Goal: Task Accomplishment & Management: Complete application form

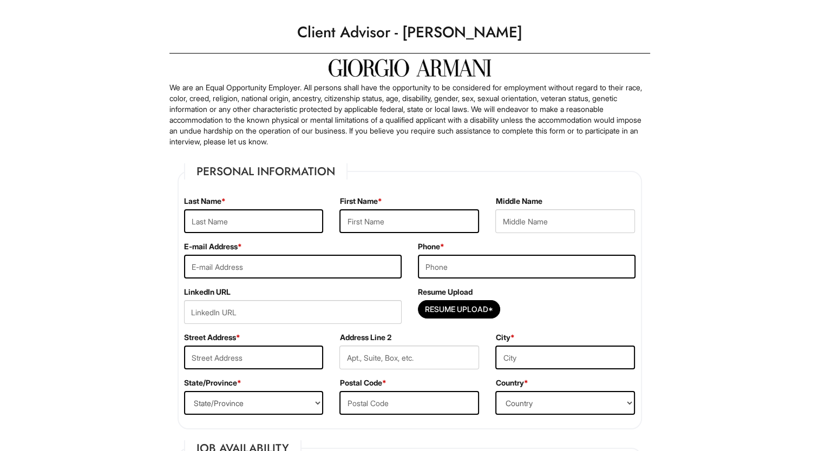
scroll to position [17, 0]
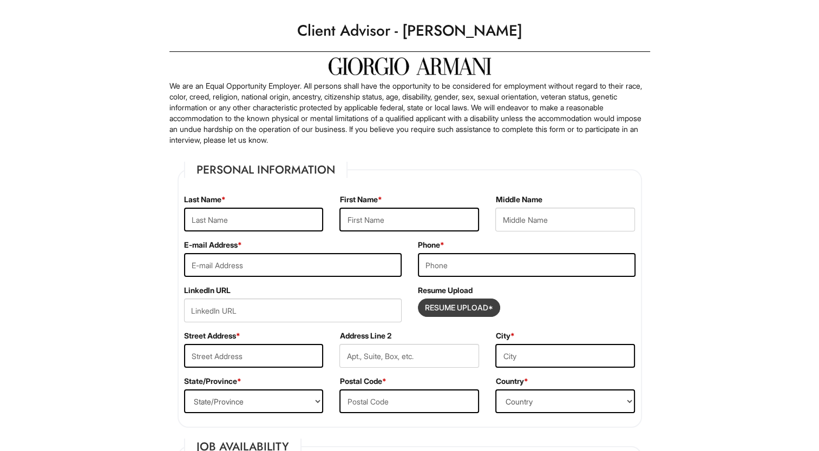
click at [444, 307] on input "Resume Upload*" at bounding box center [458, 307] width 81 height 17
type input "C:\fakepath\Lynette_Hoover_DS_Resume.pdf"
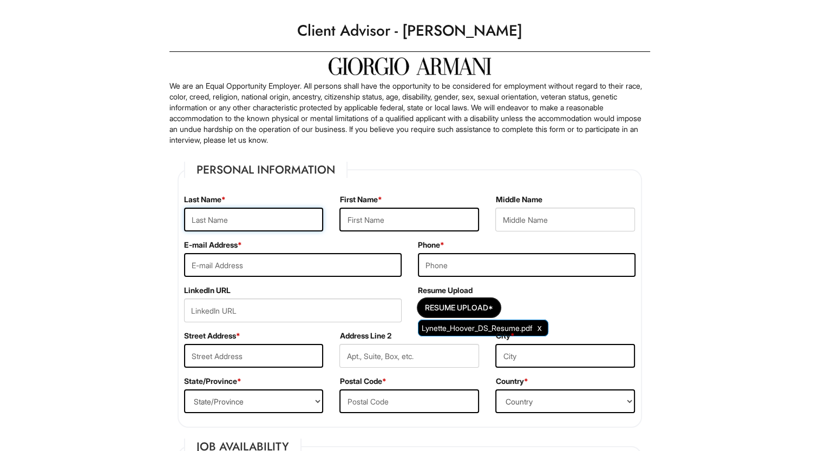
click at [256, 218] on input "text" at bounding box center [254, 220] width 140 height 24
type input "[PERSON_NAME]"
type input "[EMAIL_ADDRESS][DOMAIN_NAME]"
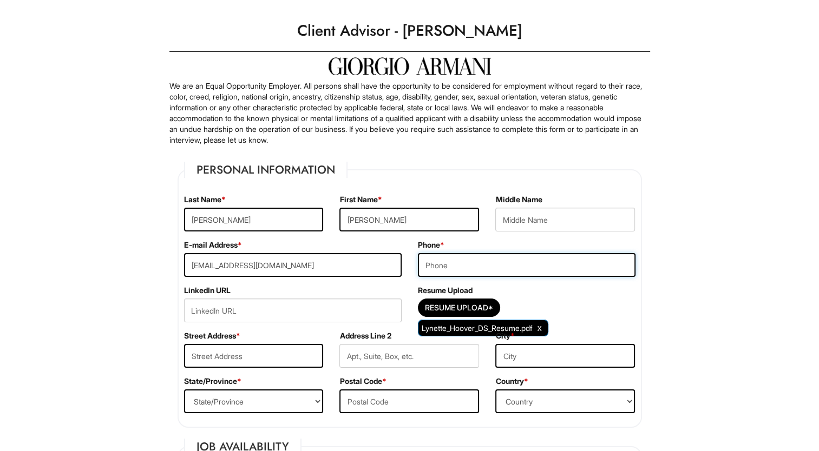
type input "[PHONE_NUMBER]"
type input "Decline to specify"
select select "[GEOGRAPHIC_DATA]"
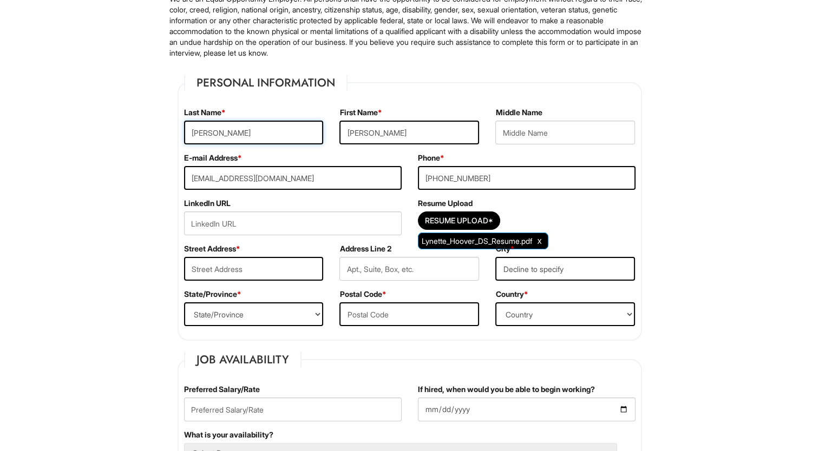
scroll to position [105, 0]
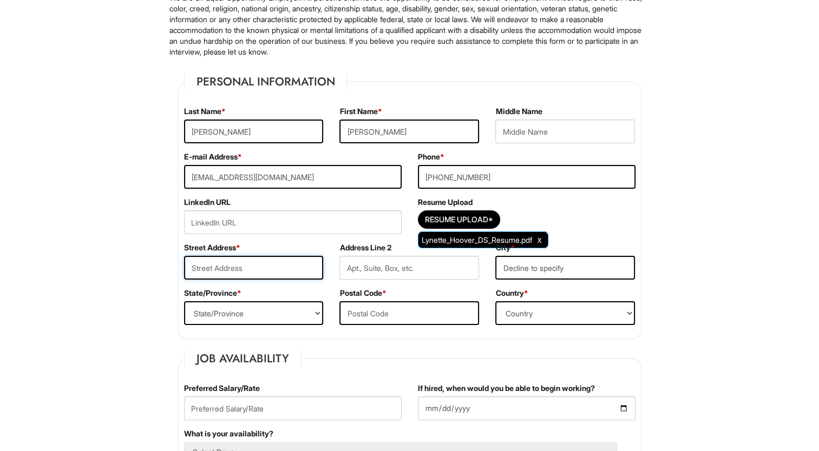
click at [268, 276] on input "text" at bounding box center [254, 268] width 140 height 24
type input "1943 Beacon Court"
select select "IL"
type input "60411"
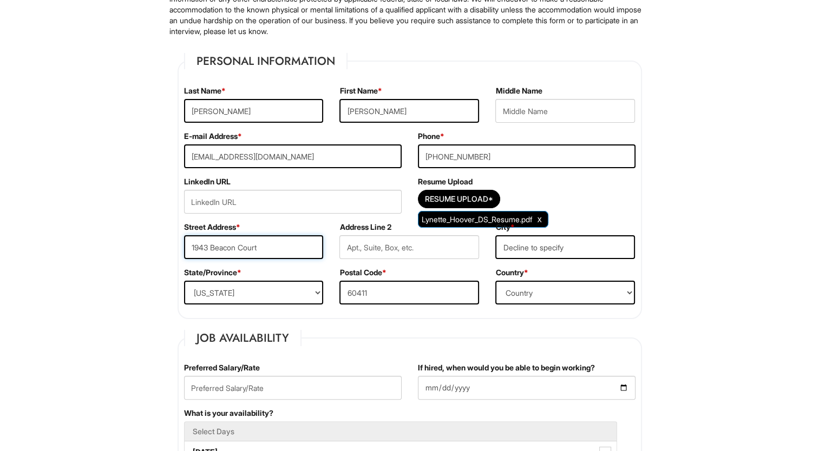
scroll to position [127, 0]
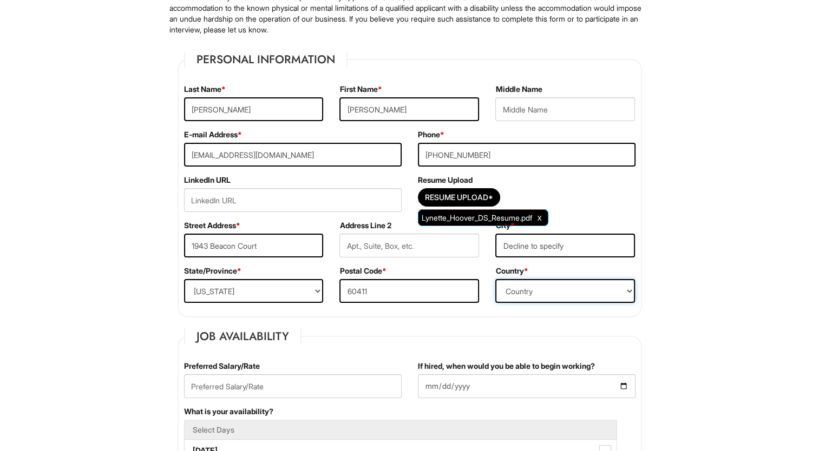
click at [499, 293] on select "Country [GEOGRAPHIC_DATA] [GEOGRAPHIC_DATA] [GEOGRAPHIC_DATA] [US_STATE] [GEOGR…" at bounding box center [565, 291] width 140 height 24
select select "[GEOGRAPHIC_DATA]"
click at [495, 279] on select "Country [GEOGRAPHIC_DATA] [GEOGRAPHIC_DATA] [GEOGRAPHIC_DATA] [US_STATE] [GEOGR…" at bounding box center [565, 291] width 140 height 24
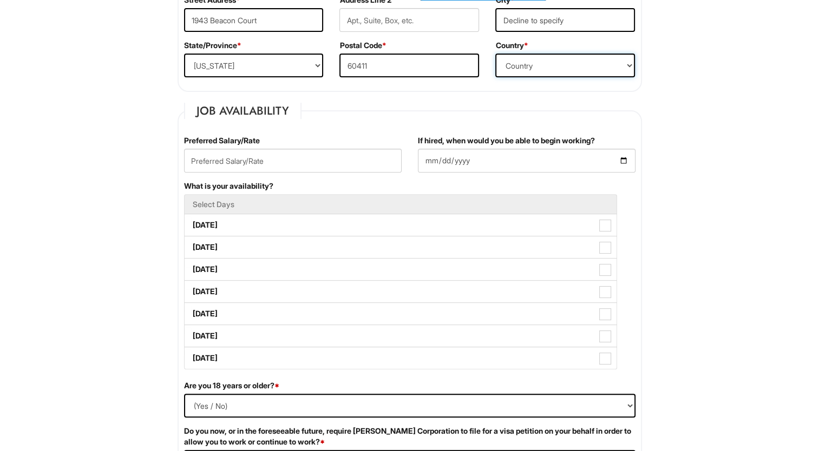
scroll to position [355, 0]
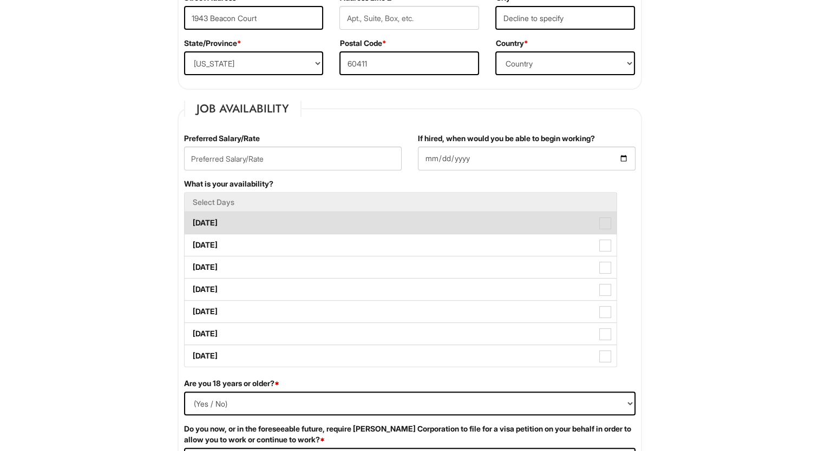
click at [492, 214] on label "[DATE]" at bounding box center [401, 223] width 432 height 22
click at [192, 214] on Available_Monday "[DATE]" at bounding box center [188, 217] width 7 height 7
checkbox Available_Monday "true"
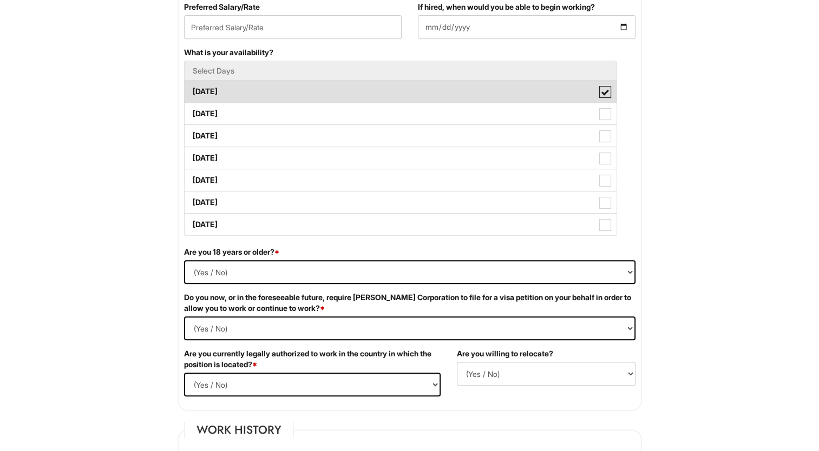
scroll to position [489, 0]
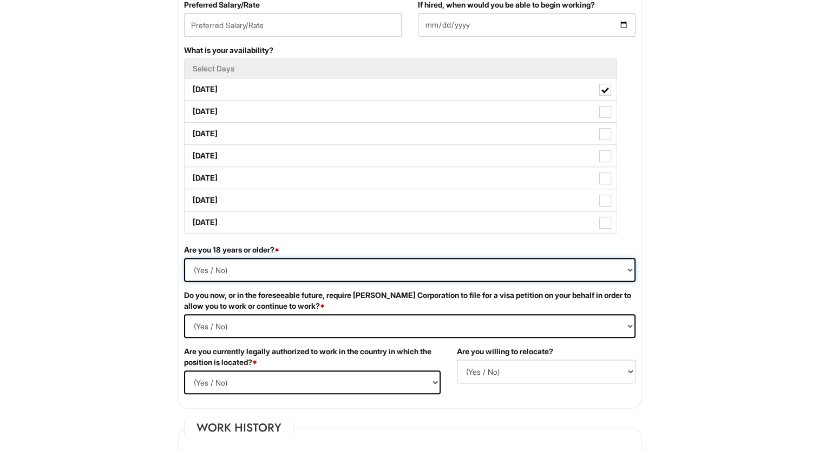
click at [458, 280] on select "(Yes / No) Yes No" at bounding box center [409, 270] width 451 height 24
select select "Yes"
click at [184, 258] on select "(Yes / No) Yes No" at bounding box center [409, 270] width 451 height 24
click at [437, 320] on Required "(Yes / No) Yes No" at bounding box center [409, 326] width 451 height 24
select Required "No"
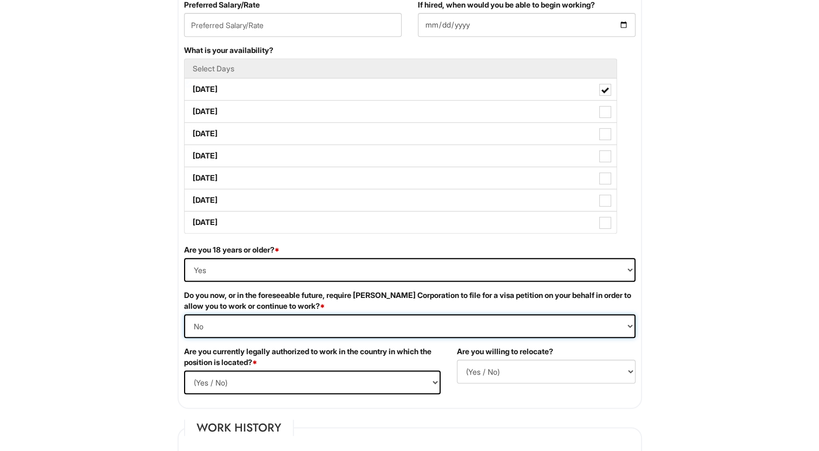
click at [184, 314] on Required "(Yes / No) Yes No" at bounding box center [409, 326] width 451 height 24
click at [408, 385] on select "(Yes / No) Yes No" at bounding box center [312, 383] width 257 height 24
select select "Yes"
click at [184, 371] on select "(Yes / No) Yes No" at bounding box center [312, 383] width 257 height 24
click at [508, 375] on select "(Yes / No) No Yes" at bounding box center [546, 372] width 179 height 24
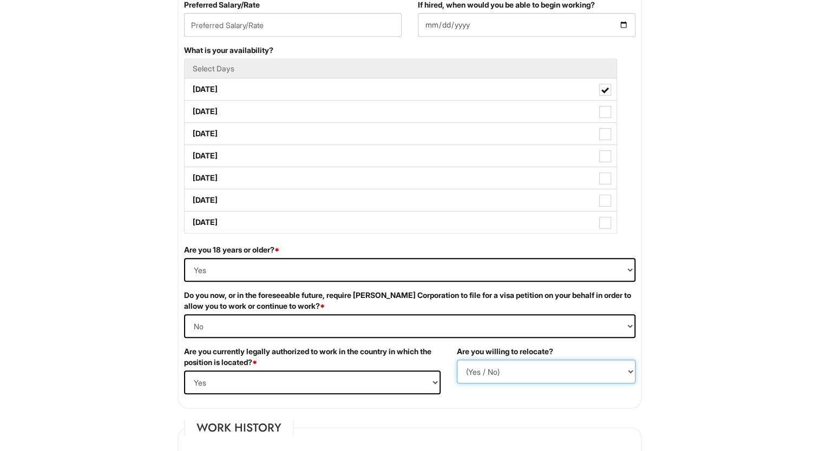
click at [457, 360] on select "(Yes / No) No Yes" at bounding box center [546, 372] width 179 height 24
click at [503, 365] on select "(Yes / No) No Yes" at bounding box center [546, 372] width 179 height 24
select select "Y"
click at [457, 360] on select "(Yes / No) No Yes" at bounding box center [546, 372] width 179 height 24
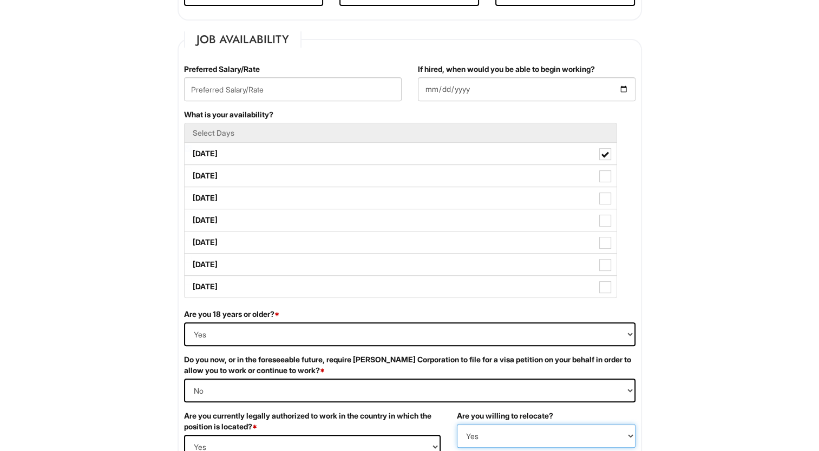
scroll to position [420, 0]
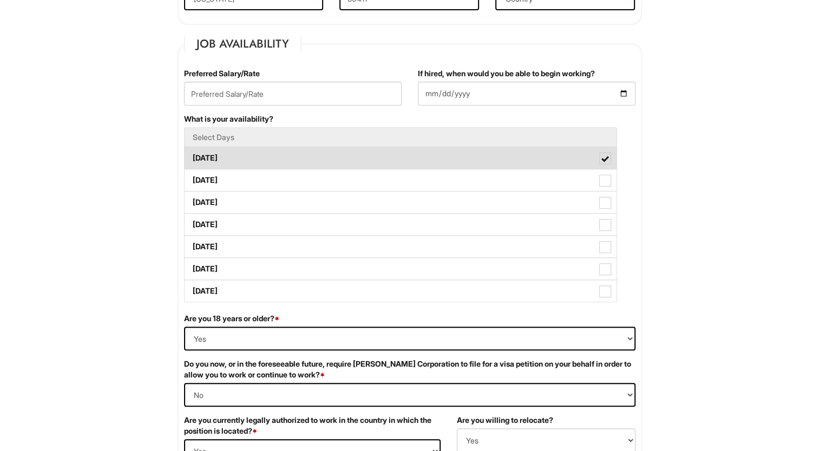
click at [368, 157] on label "[DATE]" at bounding box center [401, 158] width 432 height 22
click at [192, 156] on Available_Monday "[DATE]" at bounding box center [188, 152] width 7 height 7
checkbox Available_Monday "false"
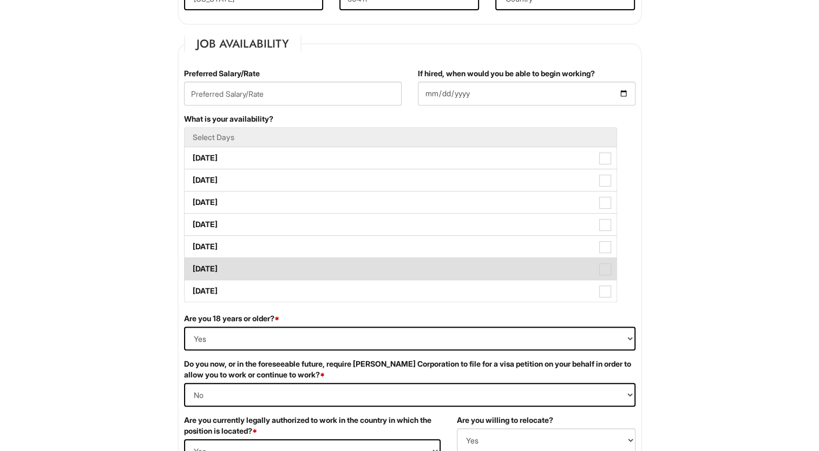
click at [353, 276] on label "[DATE]" at bounding box center [401, 269] width 432 height 22
click at [192, 267] on Available_Saturday "[DATE]" at bounding box center [188, 263] width 7 height 7
checkbox Available_Saturday "true"
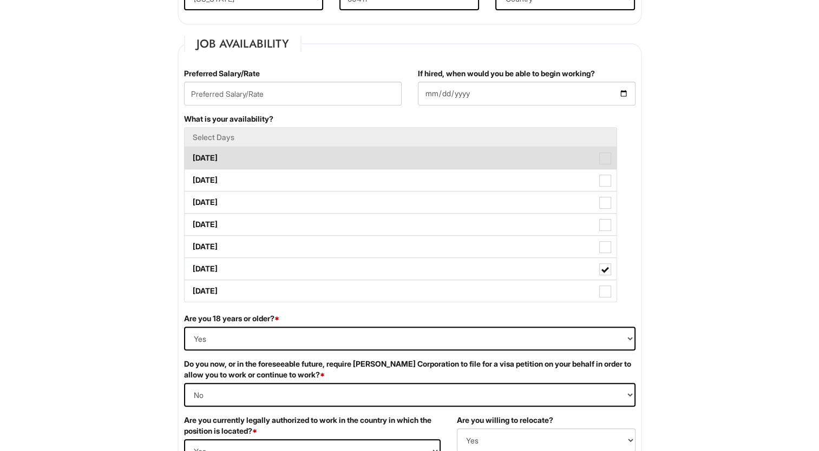
click at [603, 161] on span at bounding box center [605, 159] width 12 height 12
click at [192, 156] on Available_Monday "[DATE]" at bounding box center [188, 152] width 7 height 7
checkbox Available_Monday "true"
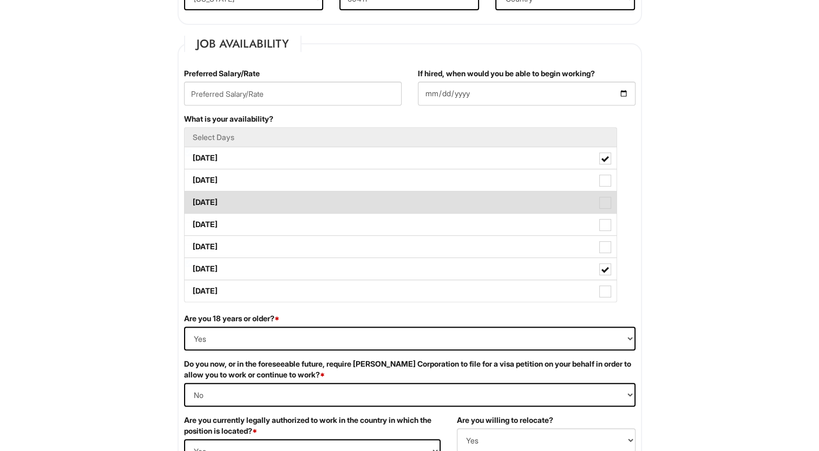
click at [602, 199] on span at bounding box center [605, 203] width 12 height 12
click at [192, 199] on Available_Wednesday "[DATE]" at bounding box center [188, 197] width 7 height 7
checkbox Available_Wednesday "true"
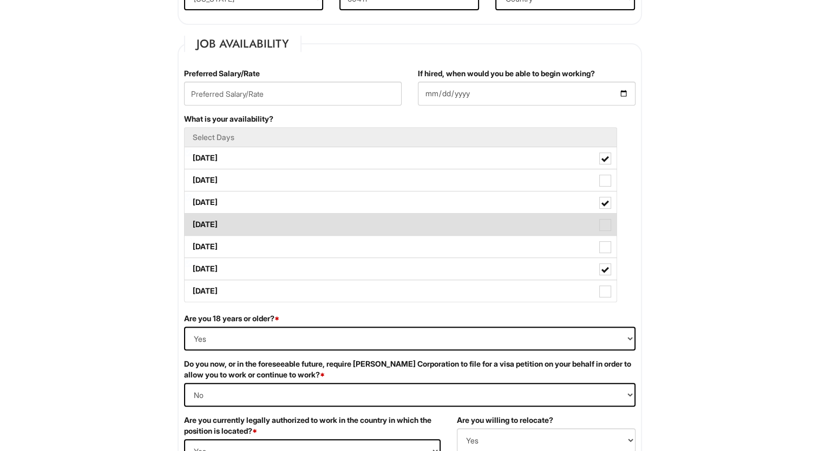
click at [605, 215] on label "[DATE]" at bounding box center [401, 225] width 432 height 22
click at [192, 216] on Available_Thursday "[DATE]" at bounding box center [188, 219] width 7 height 7
checkbox Available_Thursday "true"
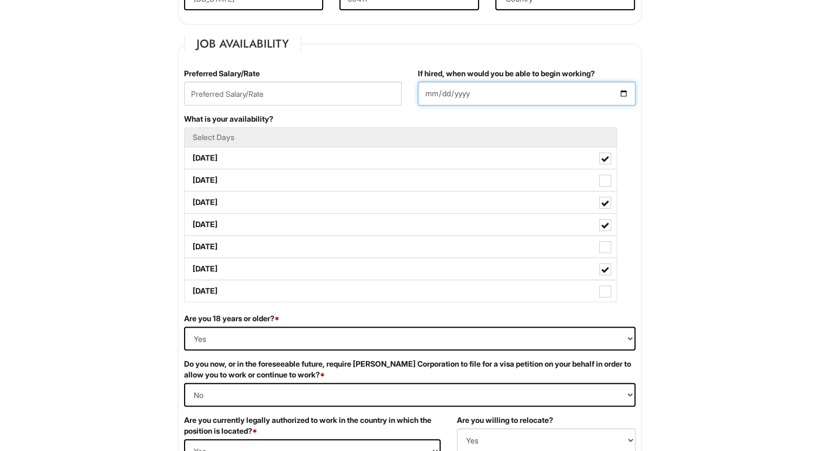
click at [621, 96] on input "If hired, when would you be able to begin working?" at bounding box center [527, 94] width 218 height 24
type input "[DATE]"
click at [626, 96] on input "[DATE]" at bounding box center [527, 94] width 218 height 24
click at [377, 116] on div "What is your availability? Select Days [DATE] [DATE] [DATE] [DATE] [DATE] [DATE…" at bounding box center [410, 214] width 468 height 200
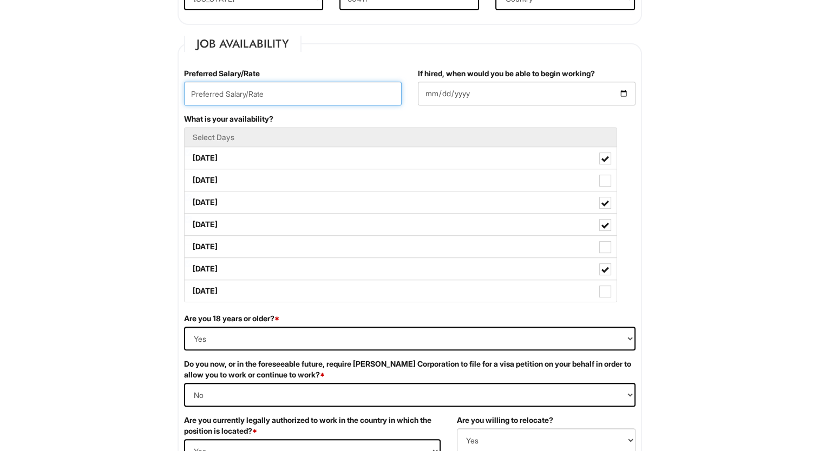
click at [362, 92] on input "text" at bounding box center [293, 94] width 218 height 24
click at [354, 71] on div "Preferred Salary/Rate 25" at bounding box center [293, 90] width 234 height 45
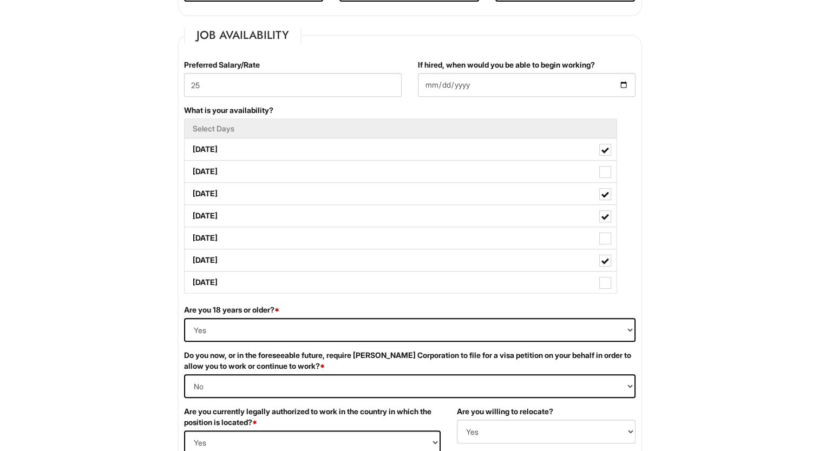
scroll to position [431, 0]
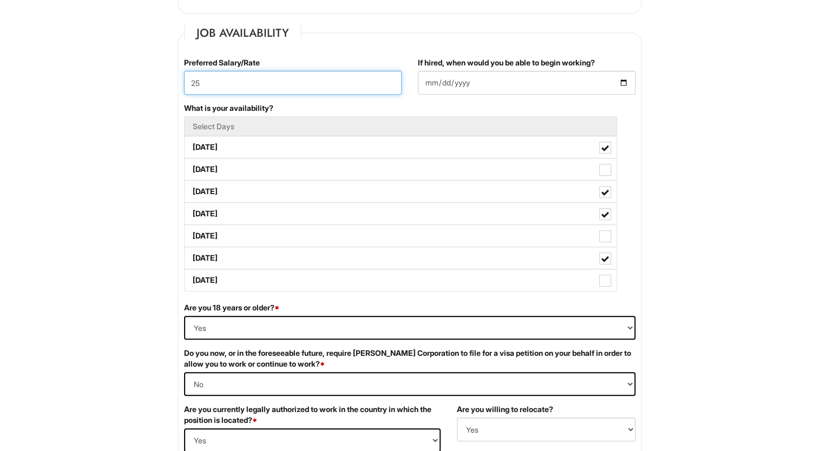
click at [351, 86] on input "25" at bounding box center [293, 83] width 218 height 24
click at [301, 109] on div "What is your availability? Select Days [DATE] [DATE] [DATE] [DATE] [DATE] [DATE…" at bounding box center [410, 203] width 468 height 200
click at [200, 72] on input "25/hr" at bounding box center [293, 83] width 218 height 24
type input "23/hr"
click at [280, 101] on div "Preferred Salary/Rate 23/hr" at bounding box center [293, 79] width 234 height 45
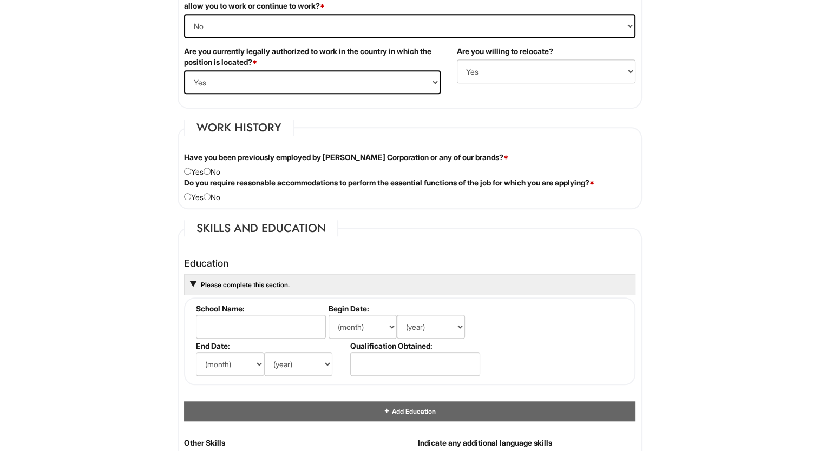
scroll to position [789, 0]
click at [210, 169] on input "radio" at bounding box center [207, 171] width 7 height 7
radio input "true"
click at [211, 194] on input "radio" at bounding box center [207, 196] width 7 height 7
radio input "true"
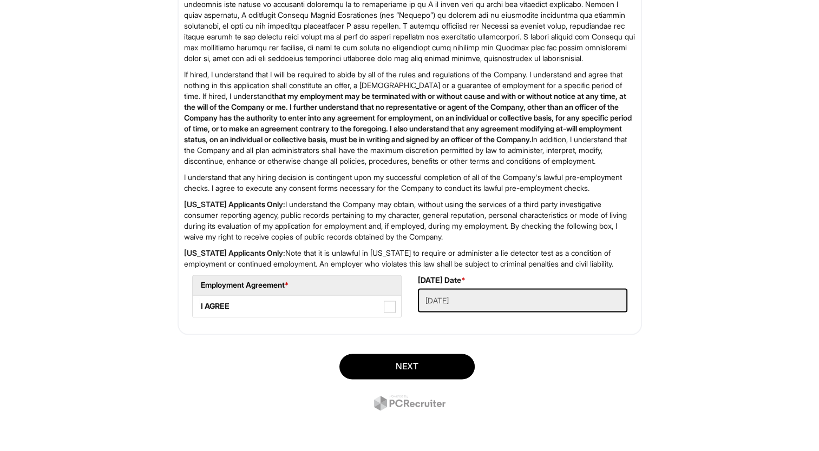
scroll to position [1675, 0]
